Goal: Task Accomplishment & Management: Complete application form

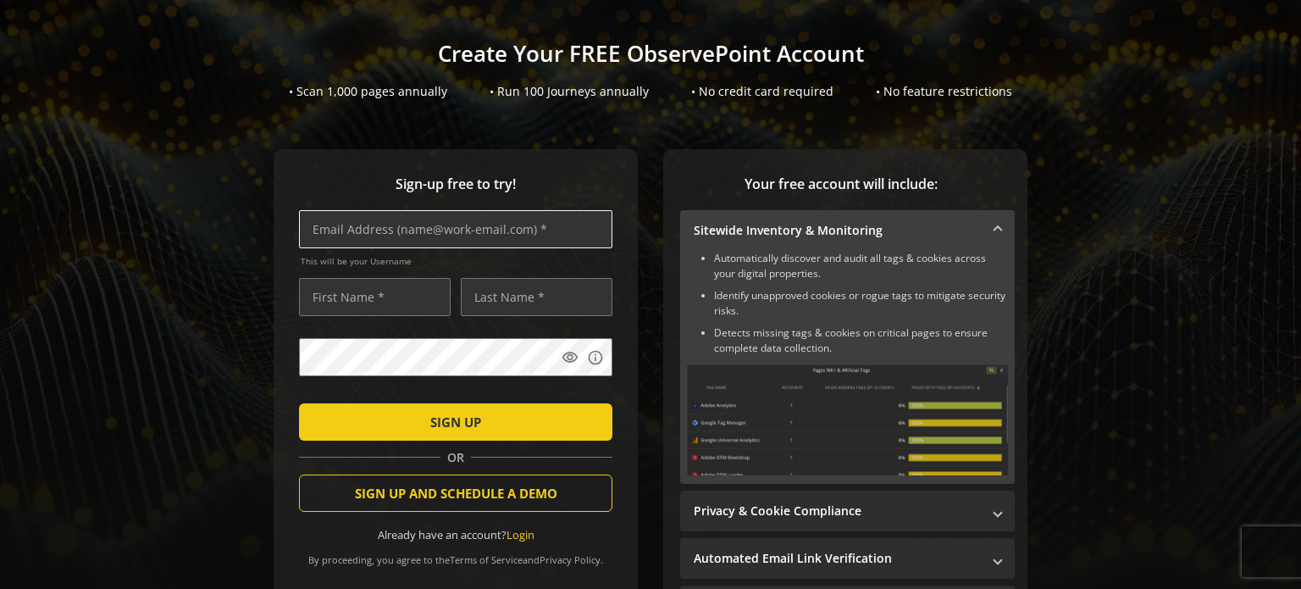
click at [435, 229] on input "text" at bounding box center [455, 229] width 313 height 38
type input "[PERSON_NAME][EMAIL_ADDRESS][PERSON_NAME][DOMAIN_NAME]"
type input "[PERSON_NAME]"
type input "Gee"
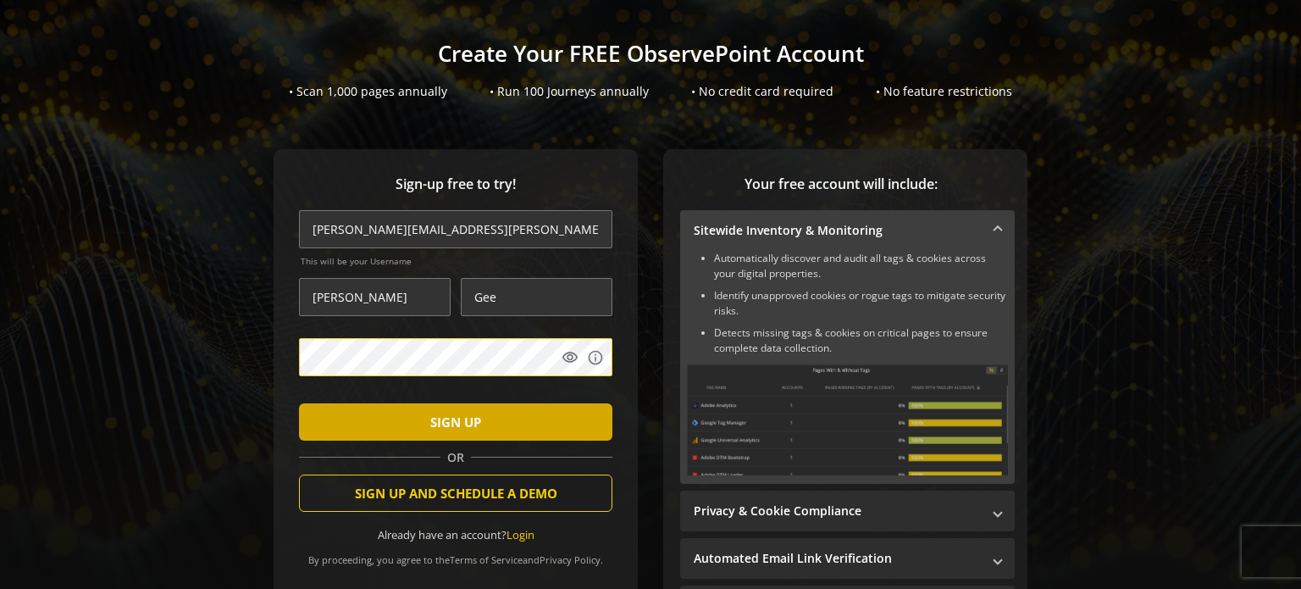
click at [443, 419] on span "SIGN UP" at bounding box center [455, 422] width 51 height 30
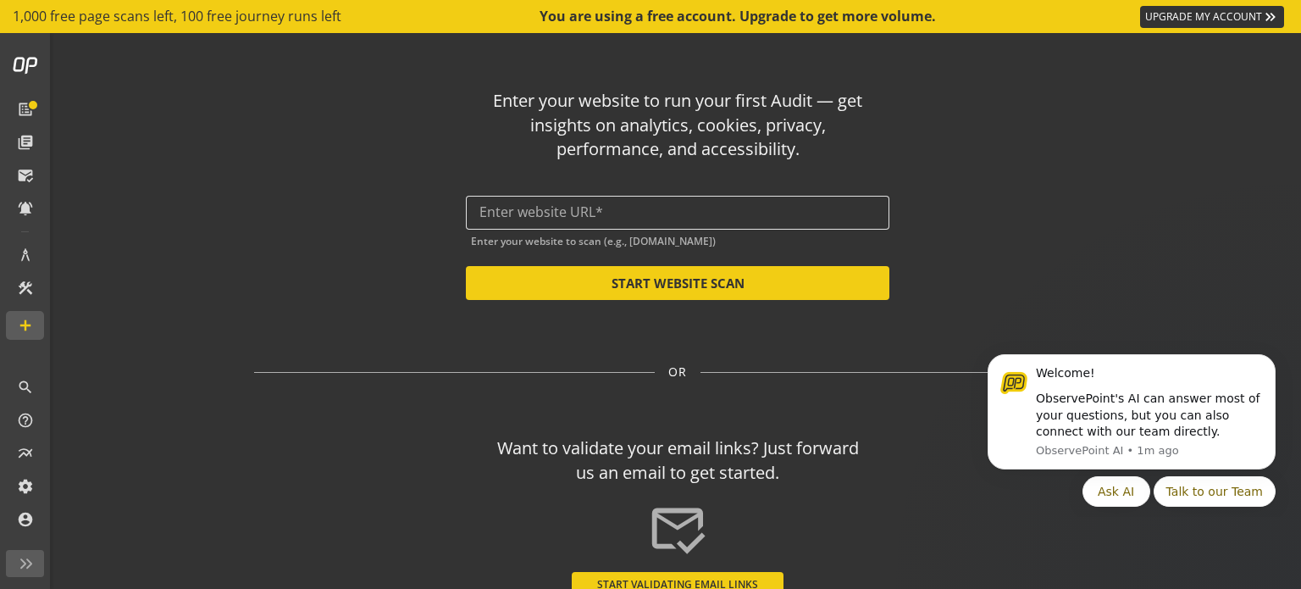
click at [528, 206] on input "text" at bounding box center [677, 212] width 396 height 16
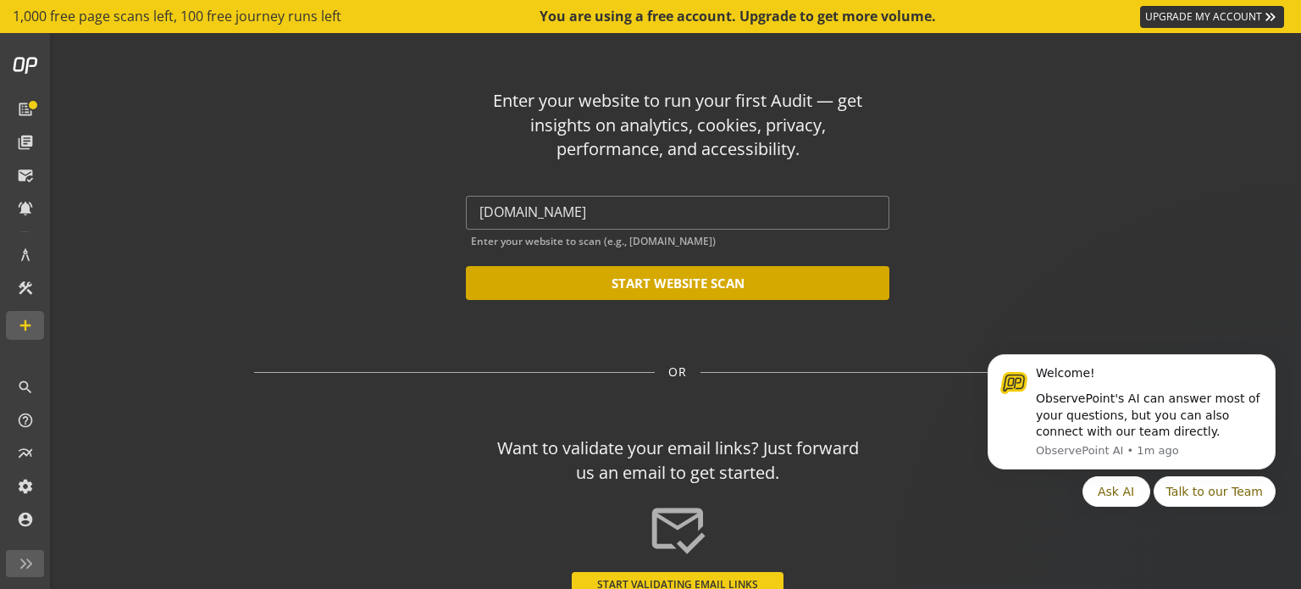
click at [711, 277] on button "START WEBSITE SCAN" at bounding box center [678, 283] width 424 height 34
type input "[URL][DOMAIN_NAME]"
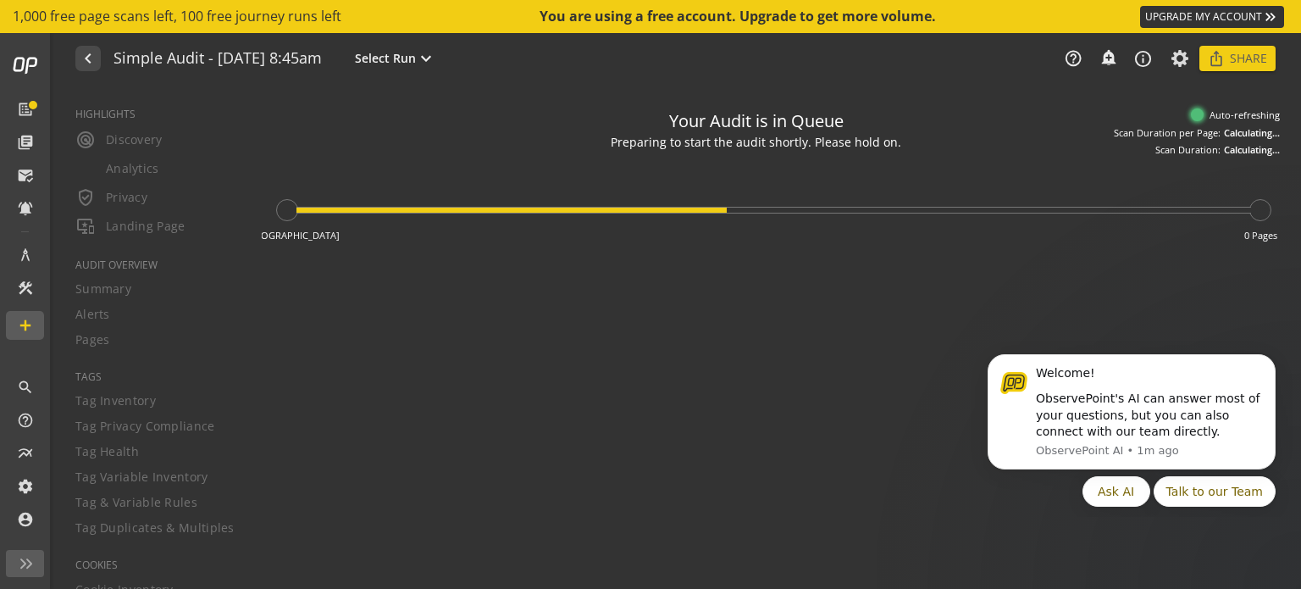
type textarea "Notes can include: -a description of what this audit is validating -changes in …"
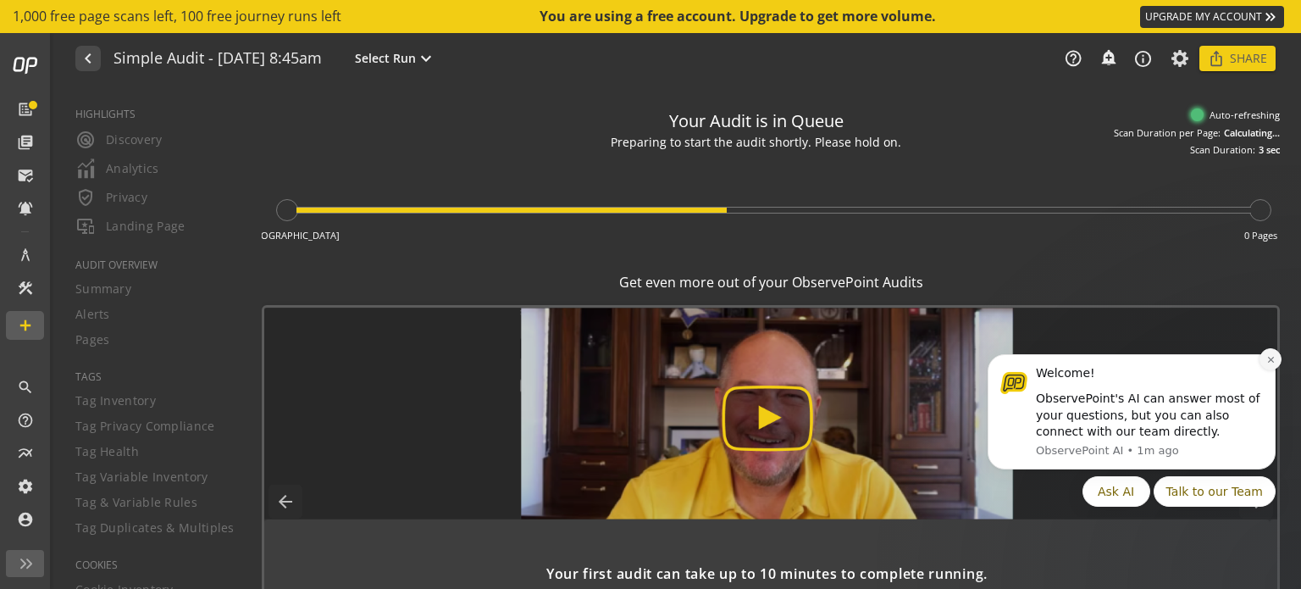
click at [1271, 369] on button "Dismiss notification" at bounding box center [1271, 359] width 22 height 22
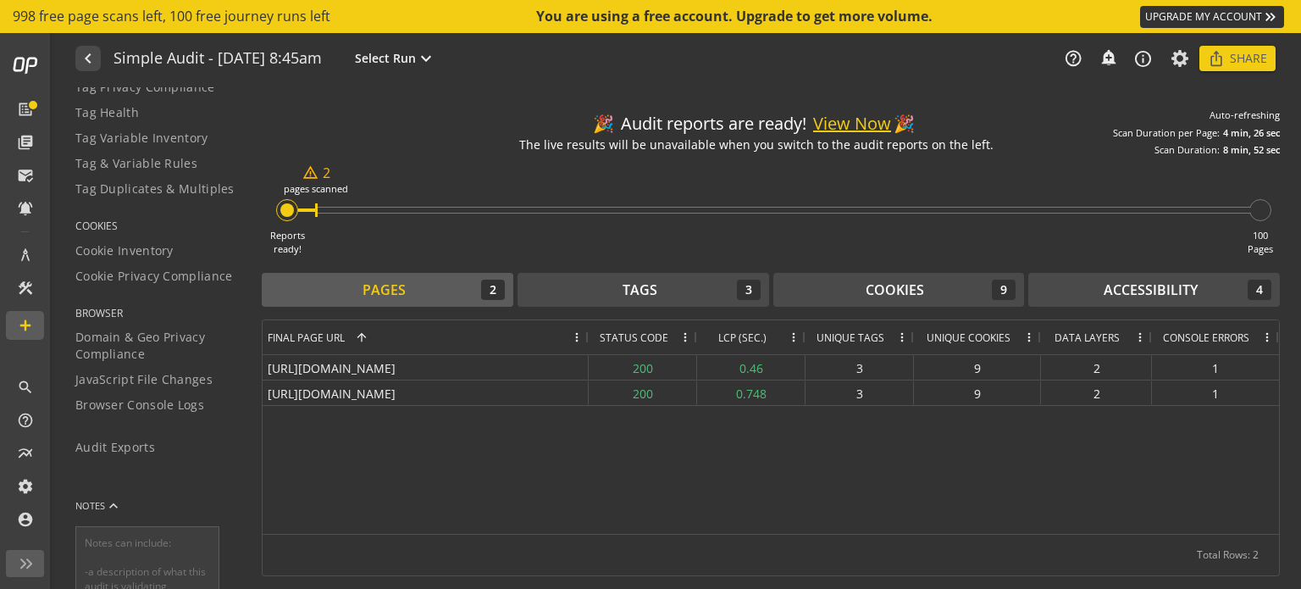
scroll to position [557, 0]
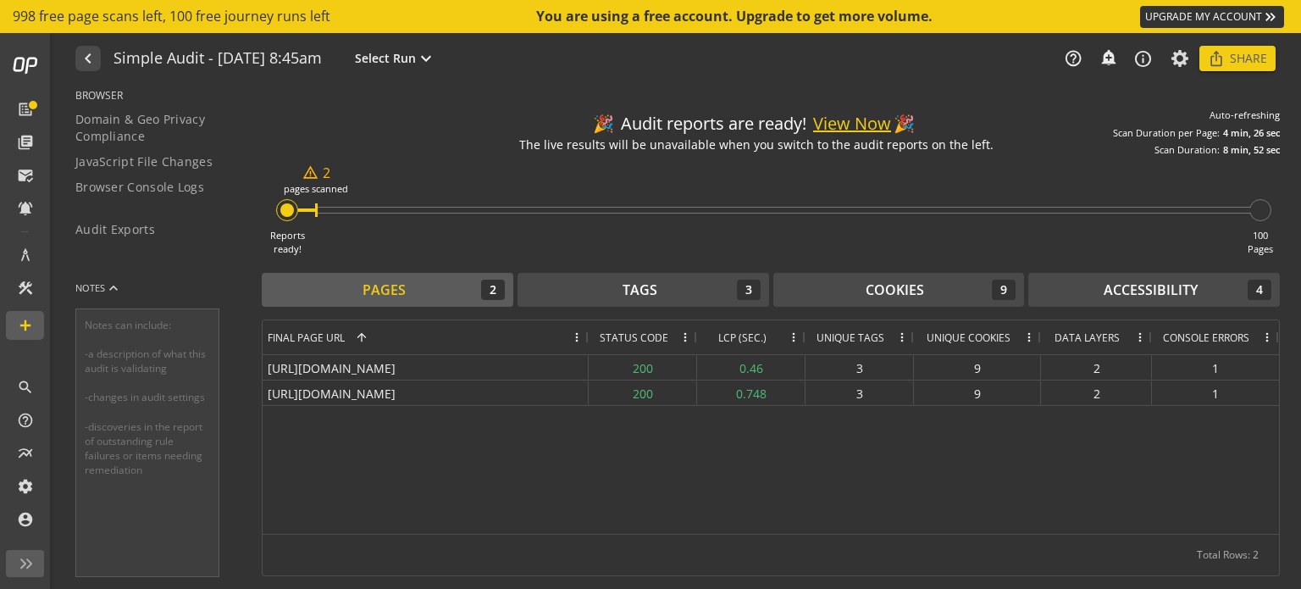
click at [862, 119] on button "View Now" at bounding box center [852, 124] width 78 height 25
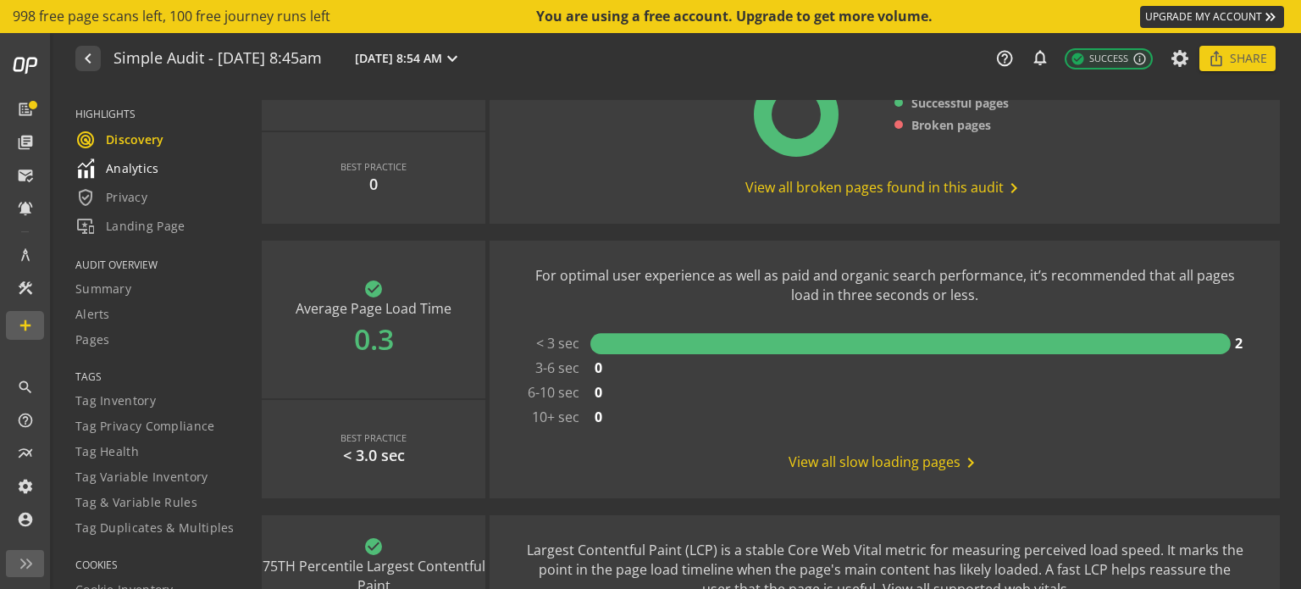
drag, startPoint x: 113, startPoint y: 168, endPoint x: 226, endPoint y: 174, distance: 113.7
click at [113, 168] on span "Analytics" at bounding box center [117, 168] width 84 height 20
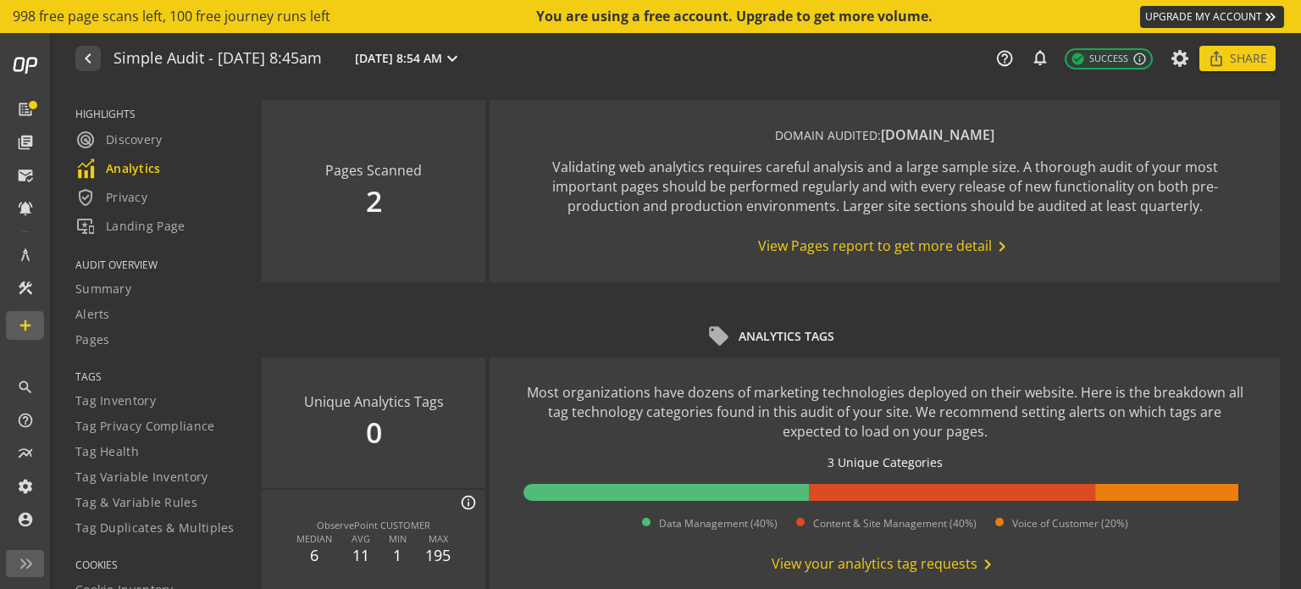
click at [869, 251] on span "View Pages report to get more detail chevron_right" at bounding box center [885, 246] width 254 height 20
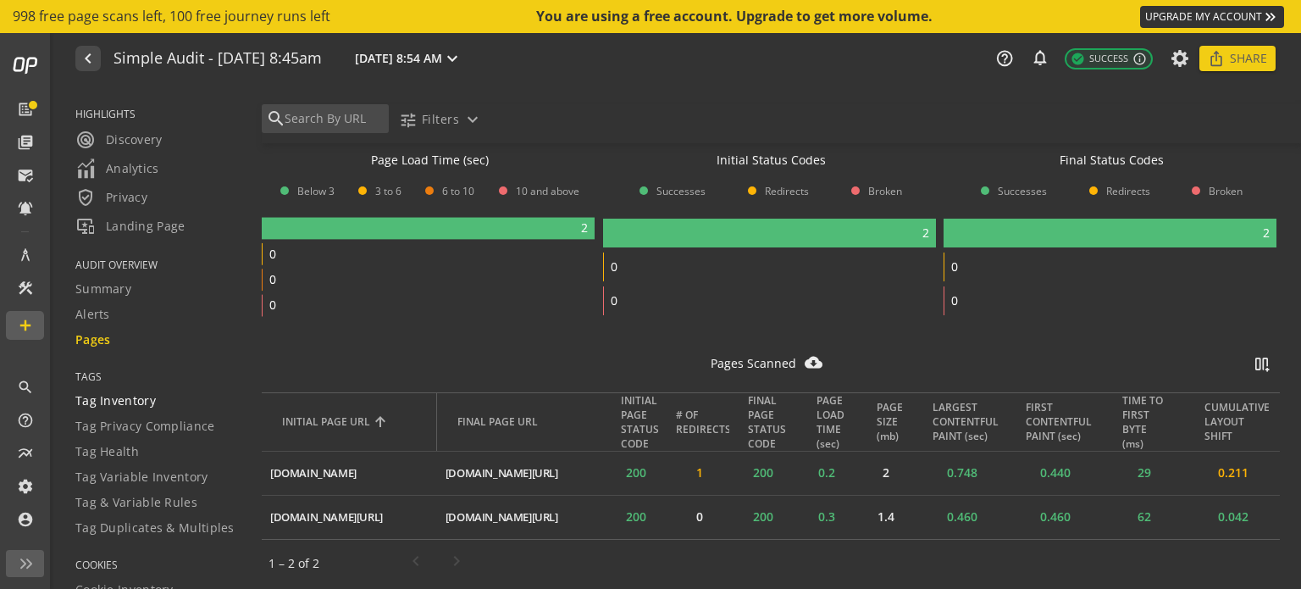
scroll to position [85, 0]
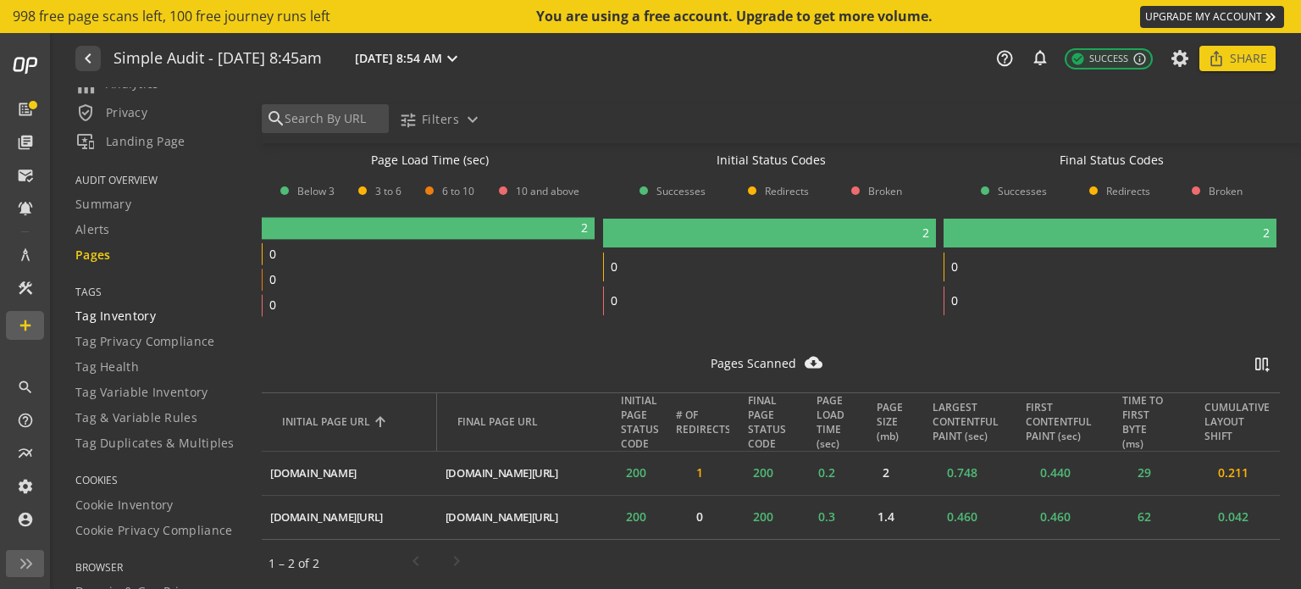
click at [148, 312] on span "Tag Inventory" at bounding box center [115, 315] width 80 height 17
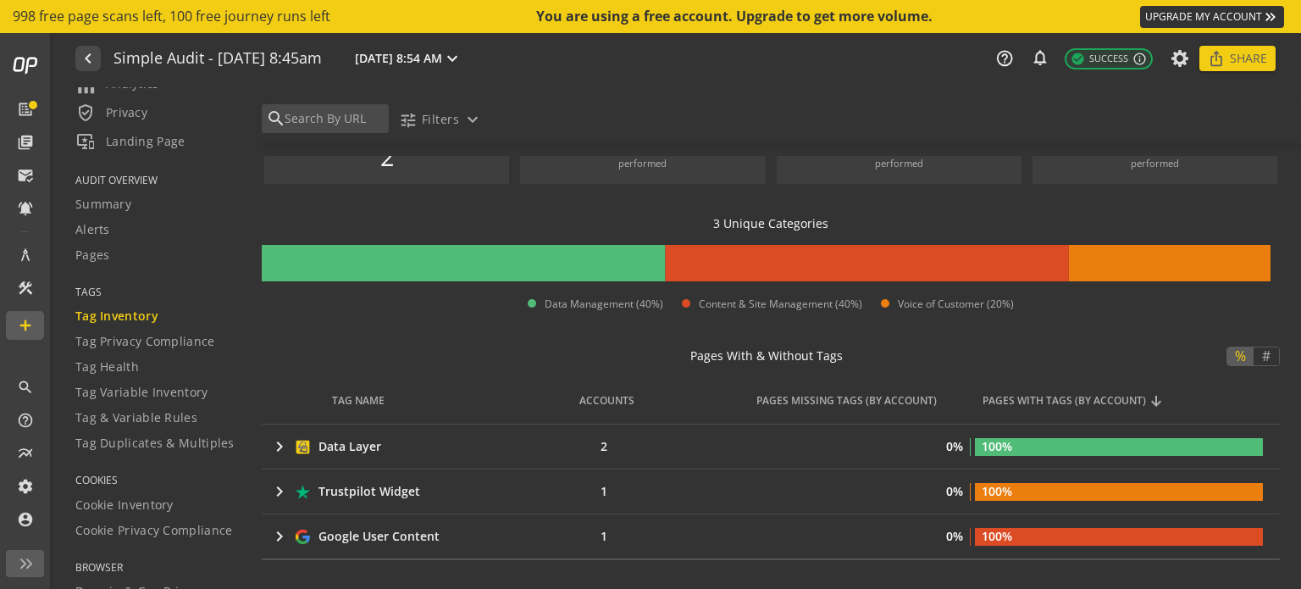
scroll to position [169, 0]
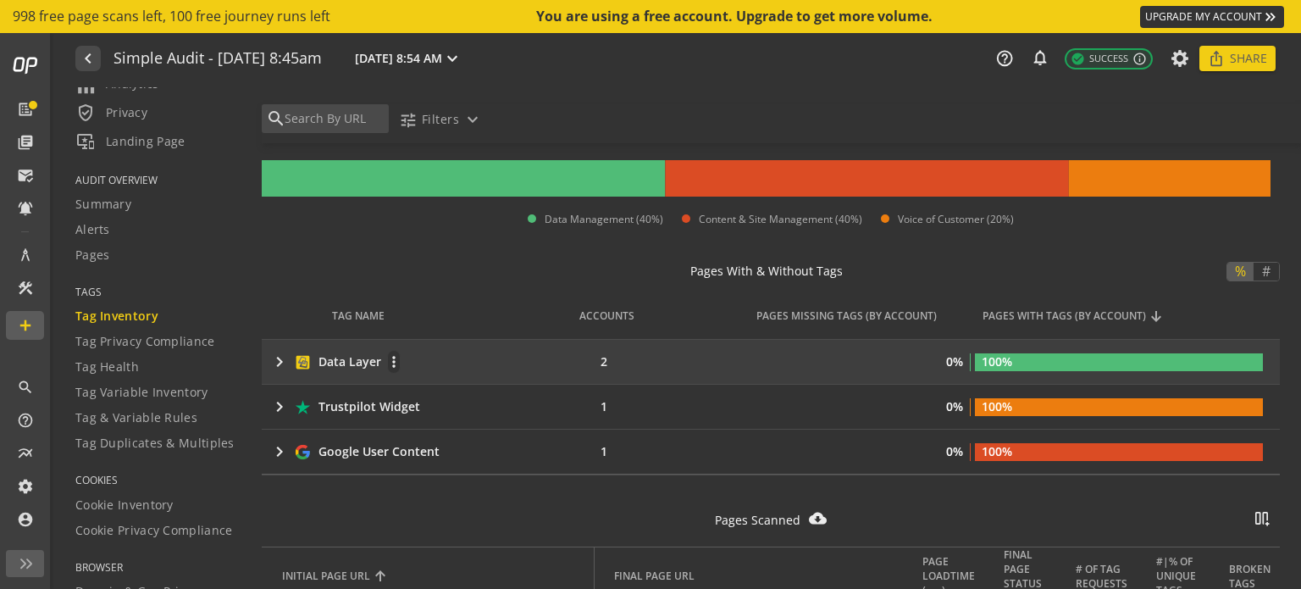
click at [273, 360] on mat-icon "keyboard_arrow_right" at bounding box center [279, 362] width 20 height 20
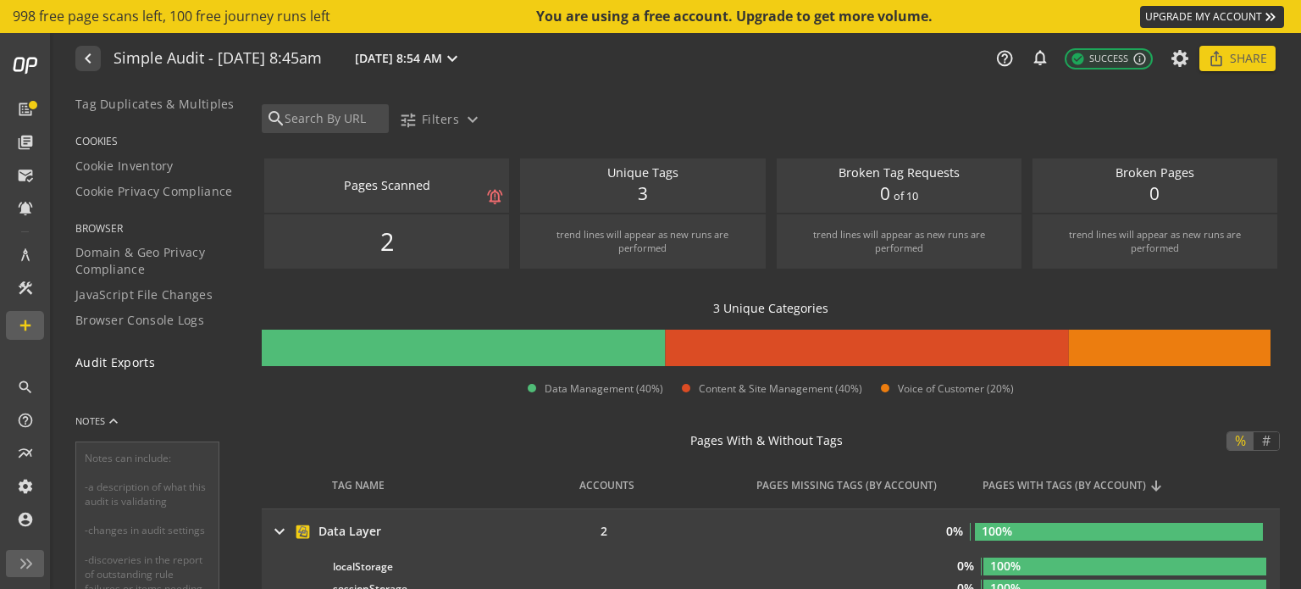
scroll to position [557, 0]
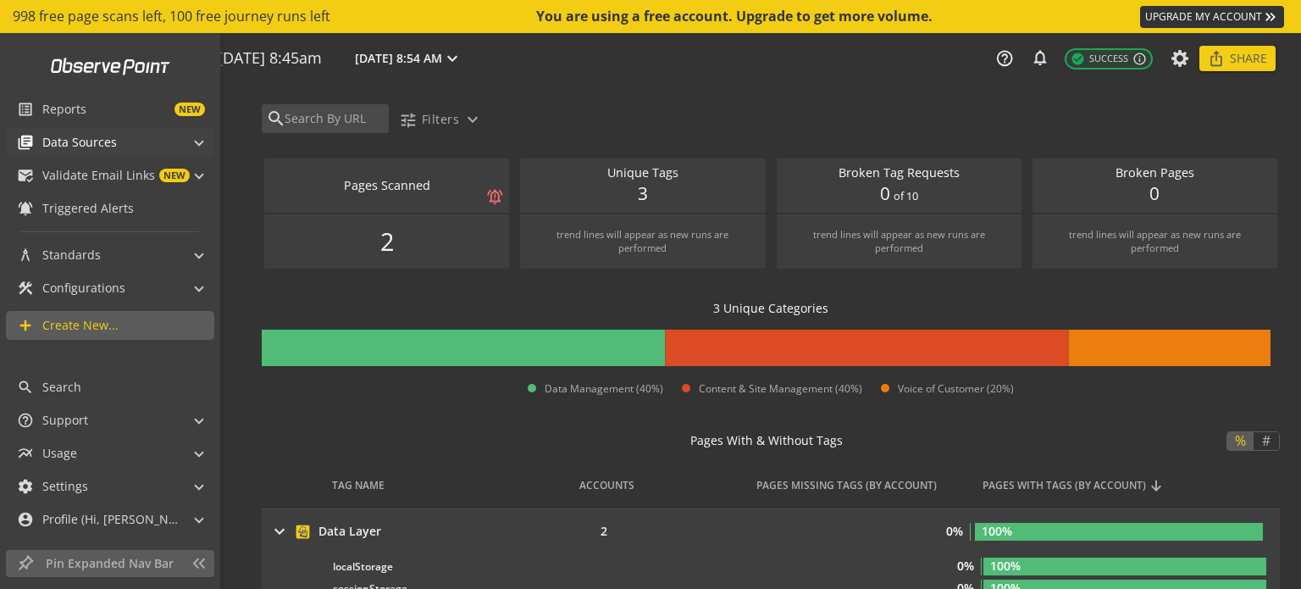
click at [202, 139] on mat-expansion-panel-header "library_books Data Sources" at bounding box center [110, 142] width 208 height 29
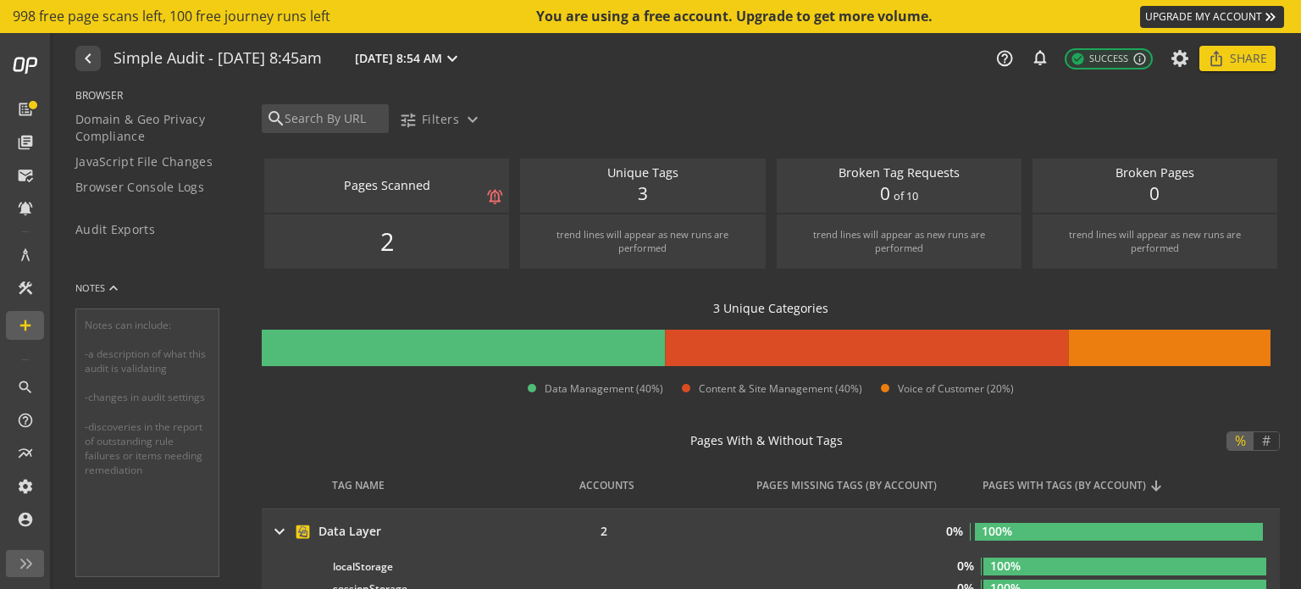
scroll to position [0, 0]
